Goal: Obtain resource: Download file/media

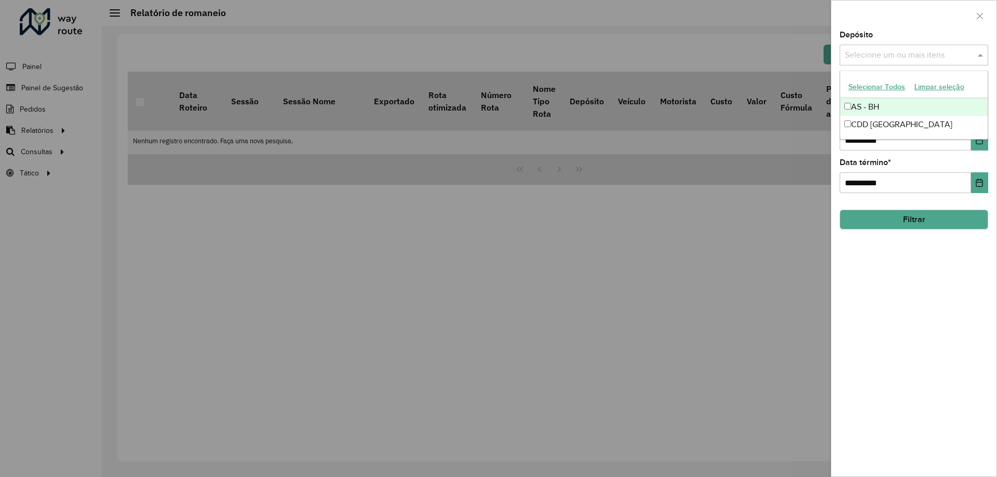
click at [868, 56] on input "text" at bounding box center [908, 55] width 133 height 12
click at [876, 125] on div "CDD [GEOGRAPHIC_DATA]" at bounding box center [913, 125] width 147 height 18
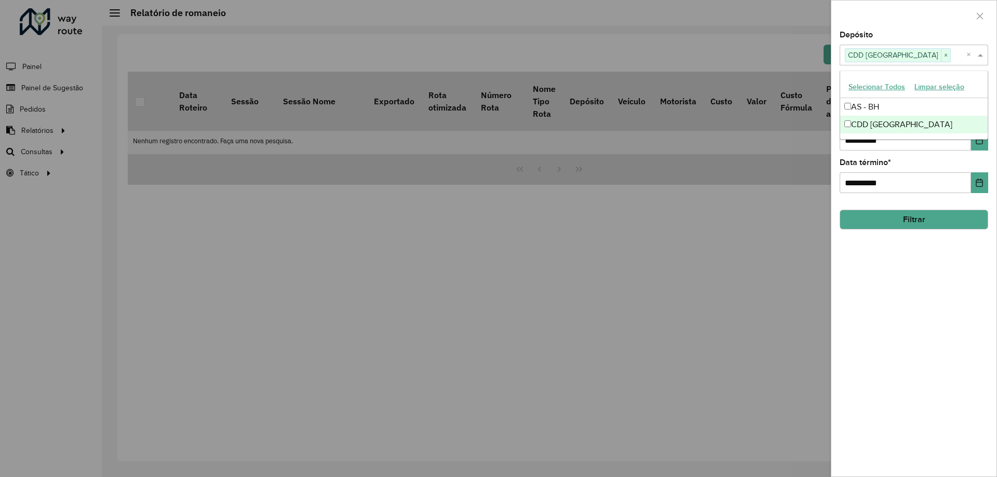
click at [872, 306] on div "**********" at bounding box center [913, 253] width 165 height 445
click at [914, 225] on button "Filtrar" at bounding box center [913, 220] width 148 height 20
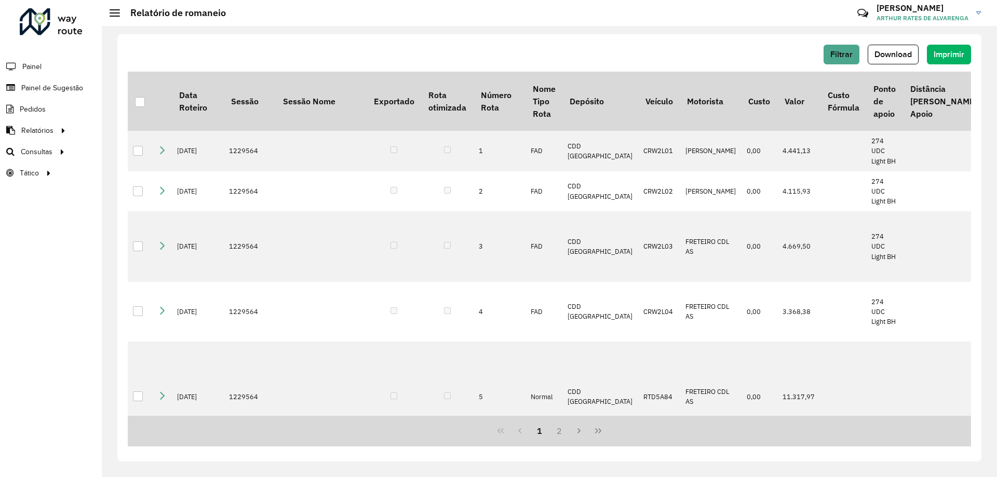
click at [891, 44] on div "Filtrar Download Imprimir Data Roteiro Sessão Sessão Nome Exportado Rota otimiz…" at bounding box center [549, 247] width 864 height 427
click at [895, 47] on button "Download" at bounding box center [893, 55] width 51 height 20
click at [476, 54] on div "Filtrar Download Imprimir" at bounding box center [549, 55] width 843 height 20
